Goal: Obtain resource: Download file/media

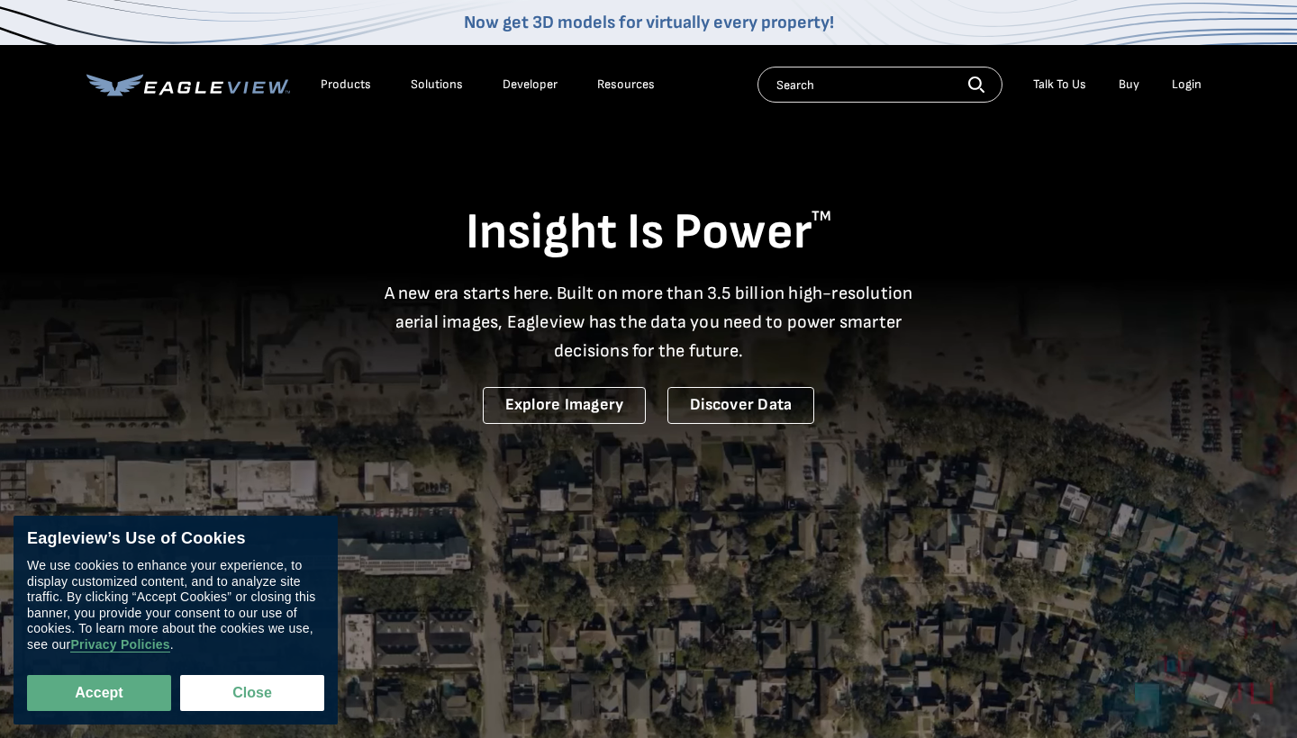
click at [1193, 77] on div "Login" at bounding box center [1187, 85] width 30 height 16
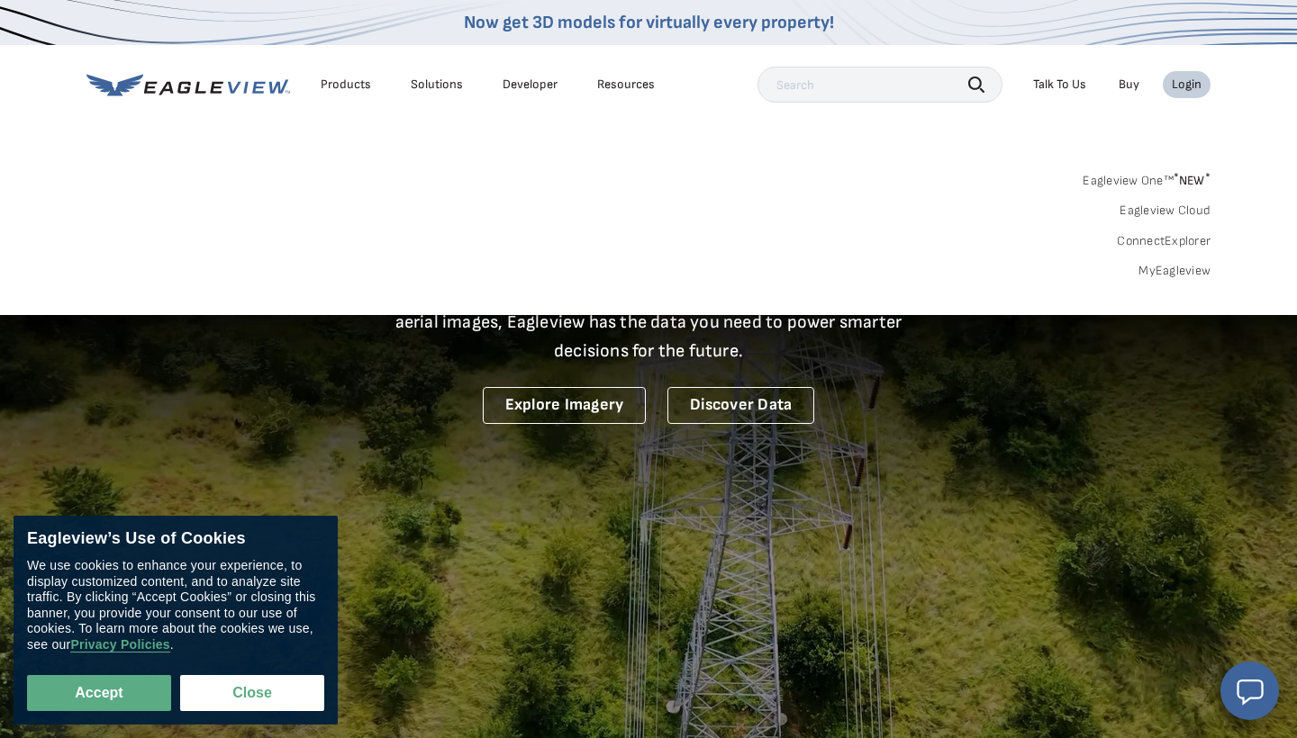
click at [1184, 89] on div "Login" at bounding box center [1187, 85] width 30 height 16
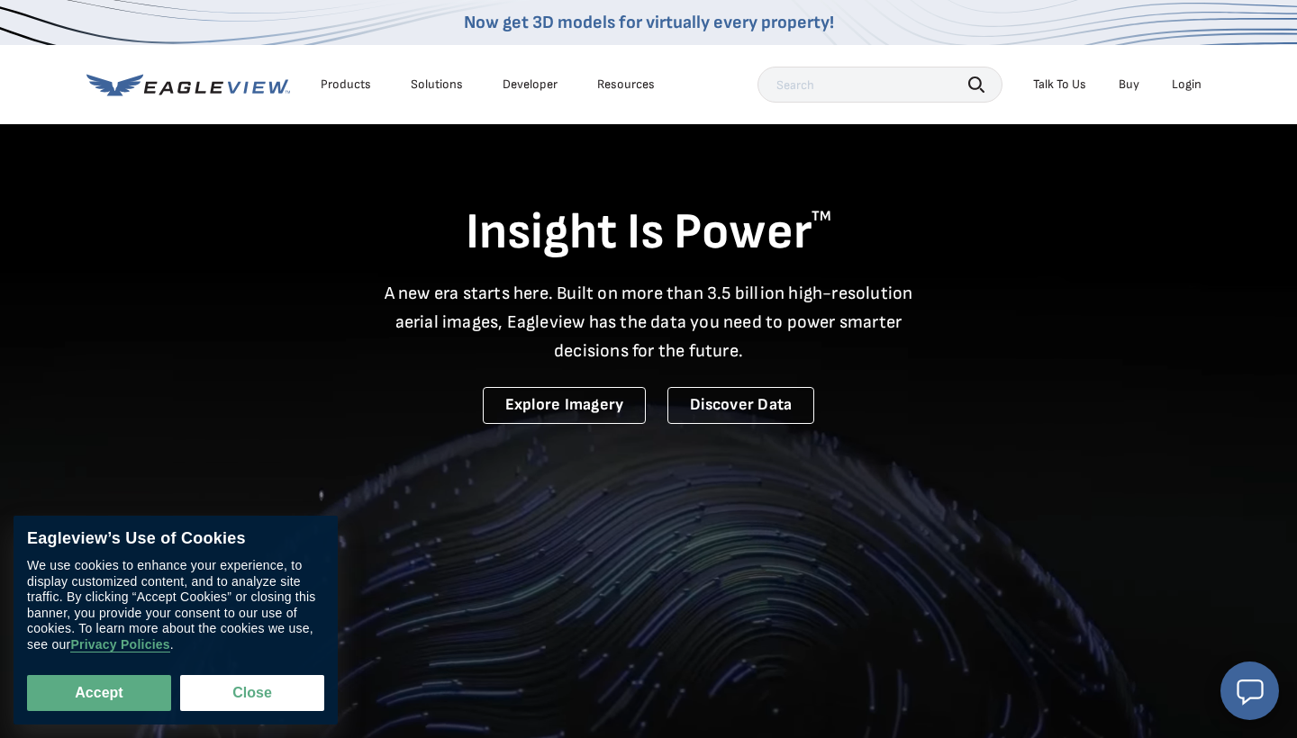
click at [1184, 89] on div "Login" at bounding box center [1187, 85] width 30 height 16
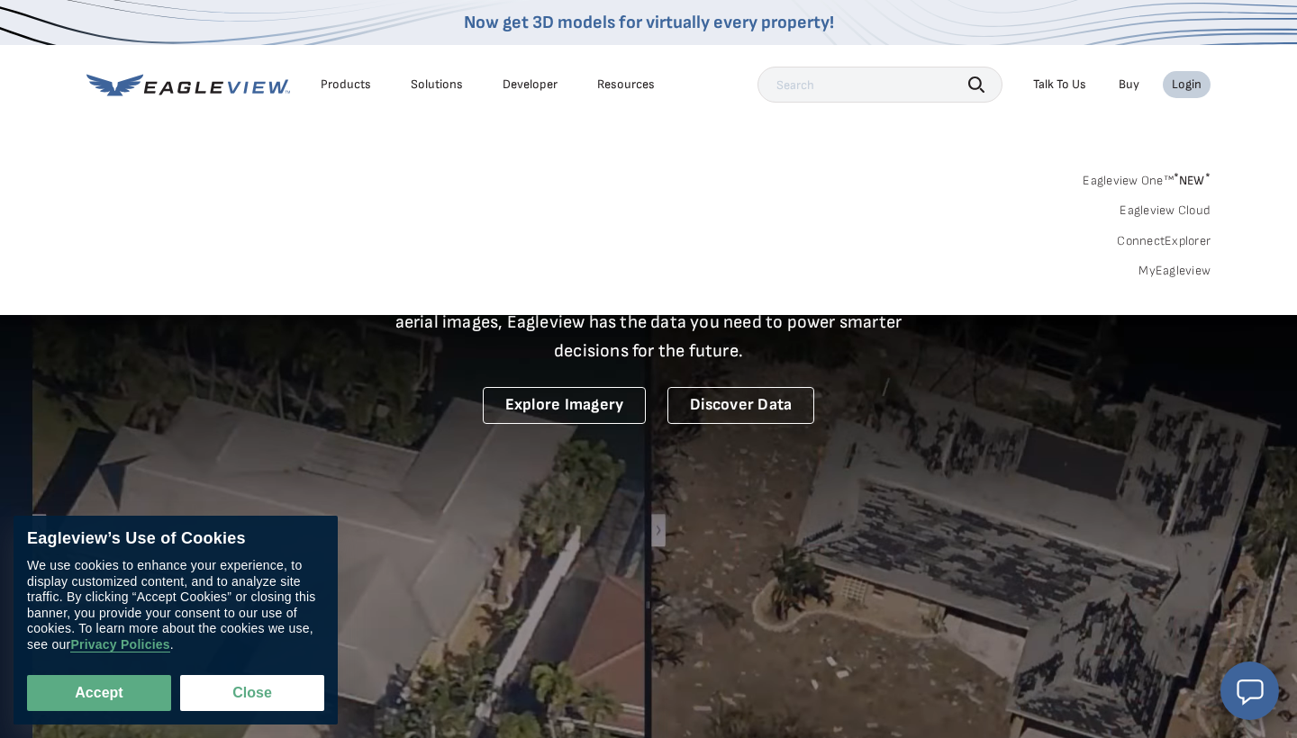
click at [1165, 274] on link "MyEagleview" at bounding box center [1174, 271] width 72 height 16
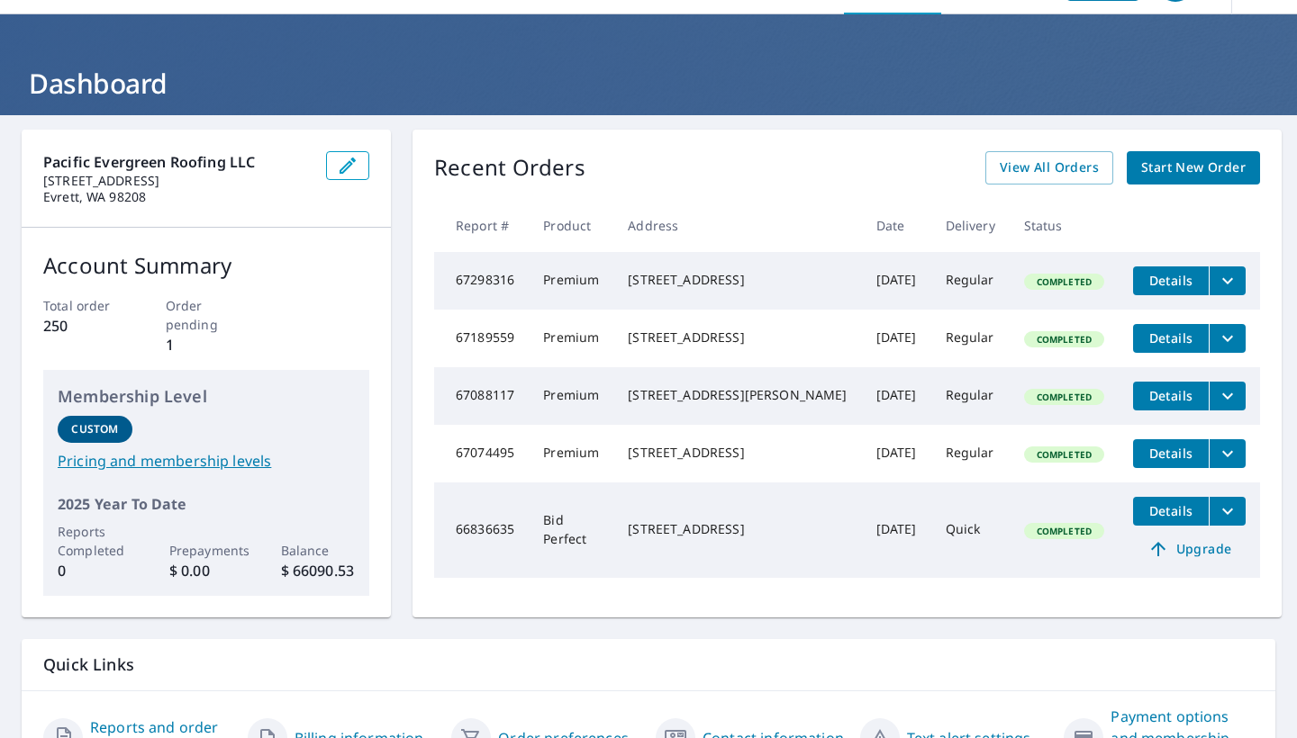
scroll to position [52, 0]
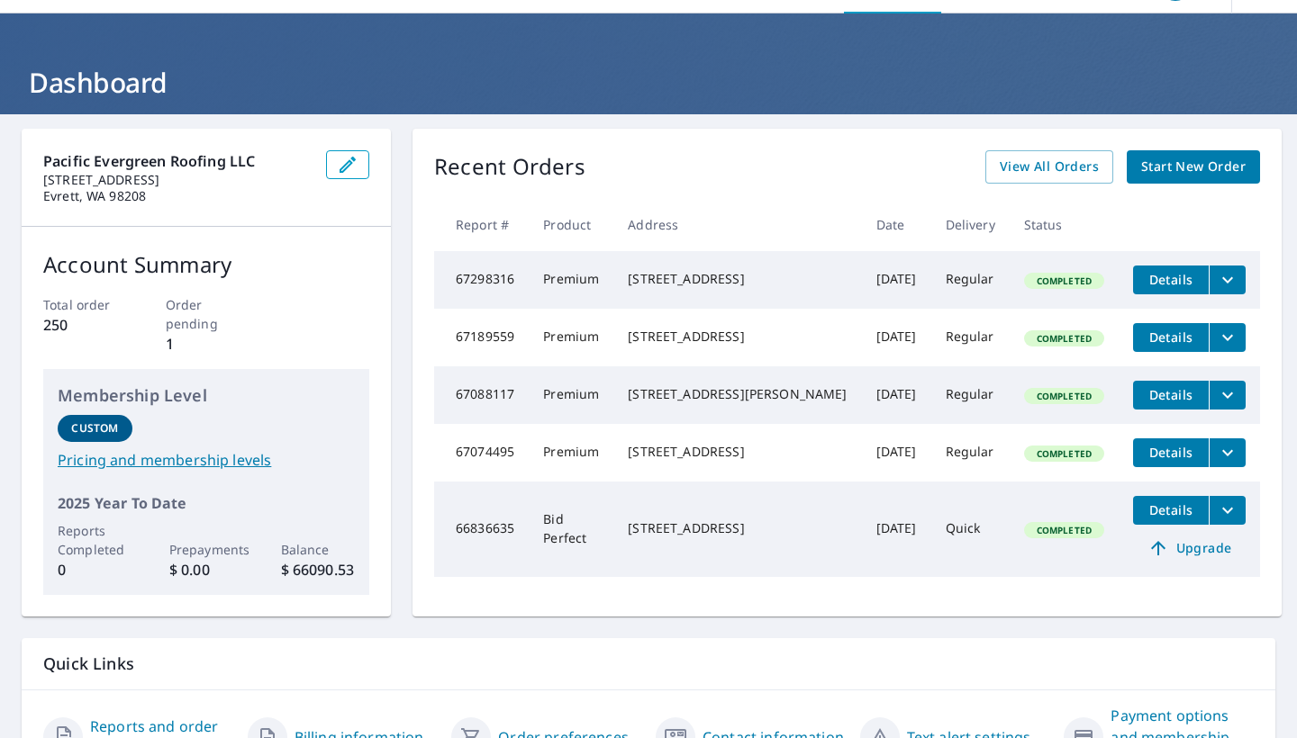
click at [1172, 403] on span "Details" at bounding box center [1171, 394] width 54 height 17
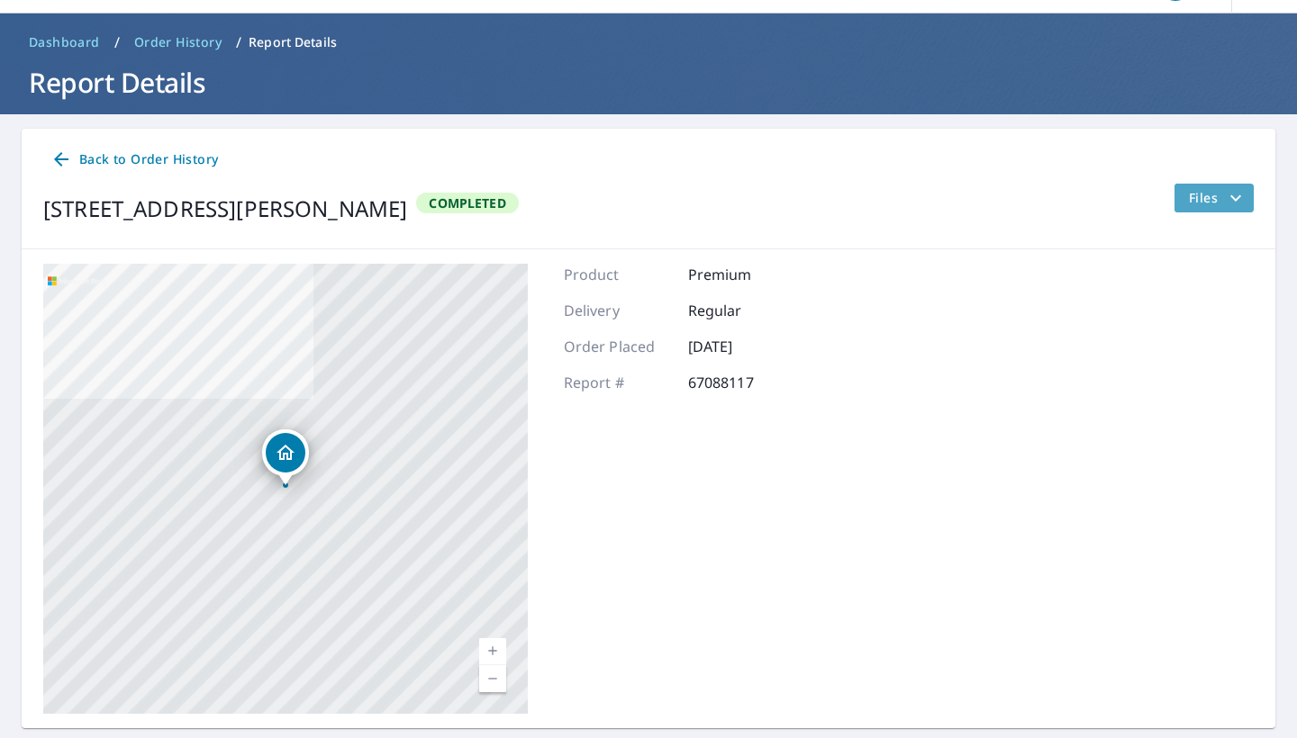
click at [1203, 187] on span "Files" at bounding box center [1218, 198] width 58 height 22
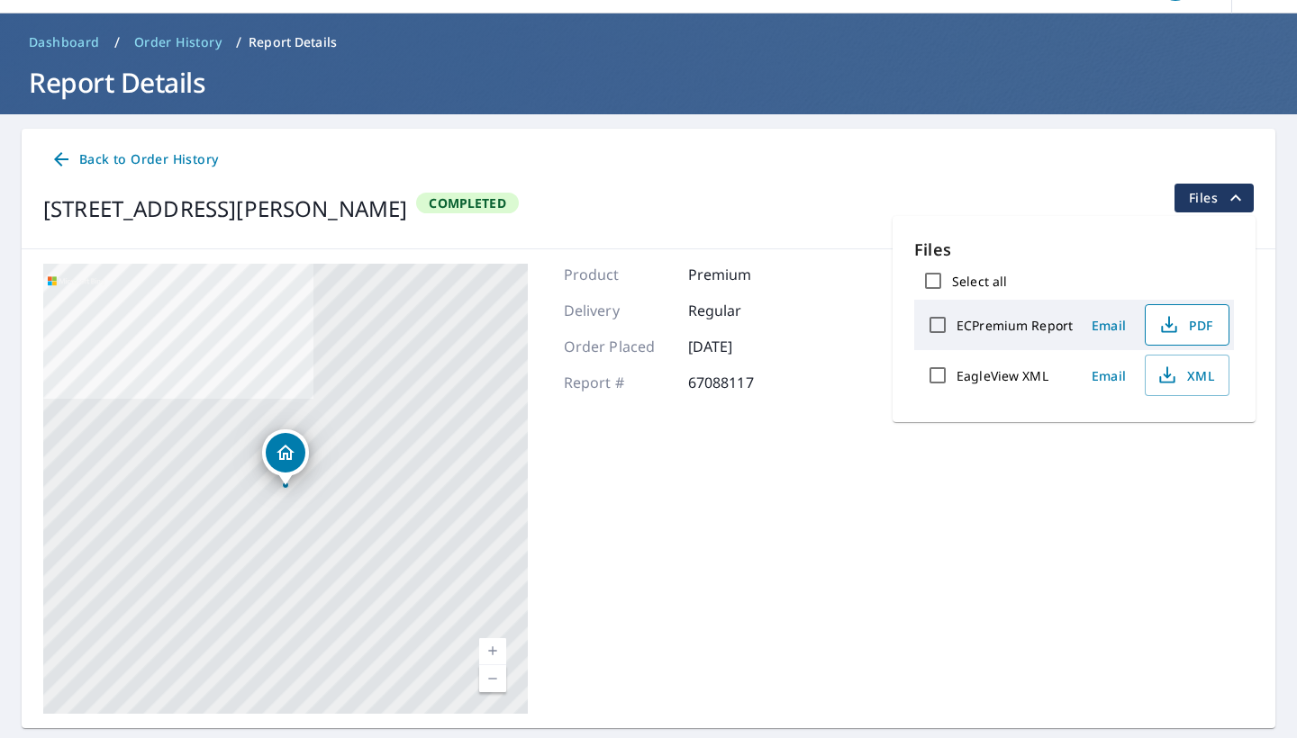
click at [1208, 330] on span "PDF" at bounding box center [1185, 325] width 58 height 22
